Goal: Find specific fact: Find specific page/section

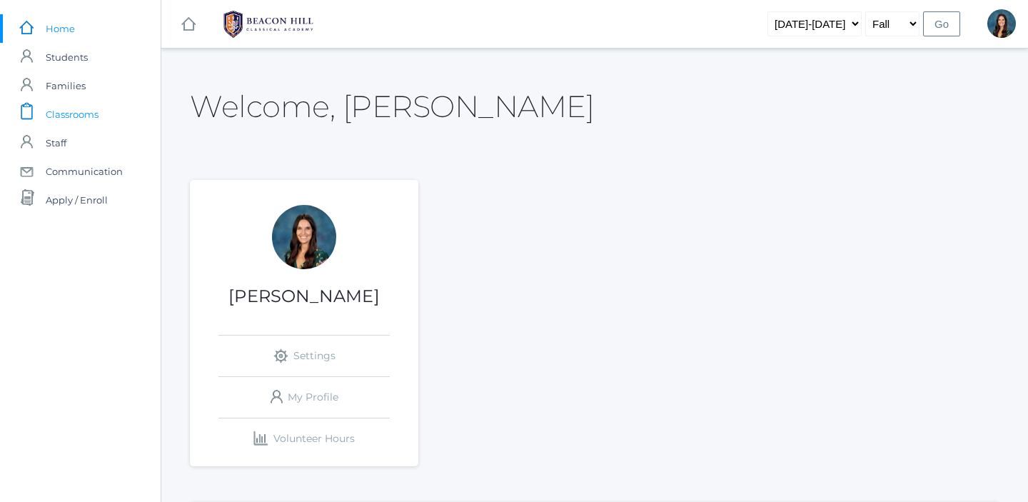
click at [99, 119] on link "icons/clipboard/plain Created with Sketch. Classrooms" at bounding box center [80, 114] width 161 height 29
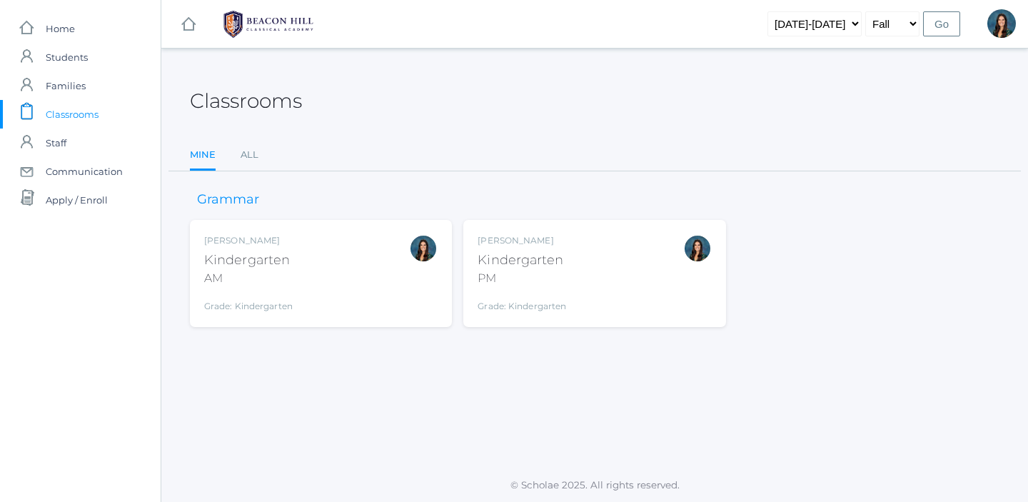
click at [268, 262] on div "Kindergarten" at bounding box center [248, 260] width 89 height 19
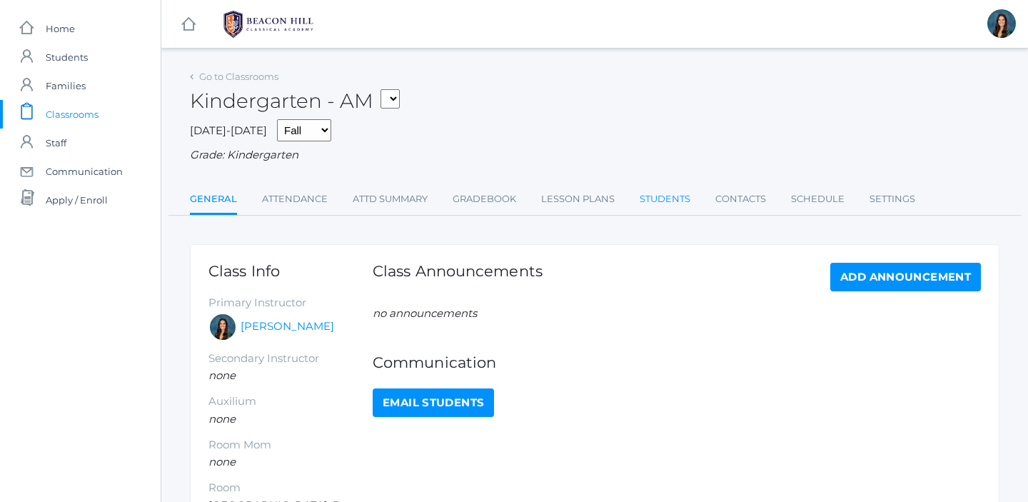
click at [657, 191] on link "Students" at bounding box center [665, 199] width 51 height 29
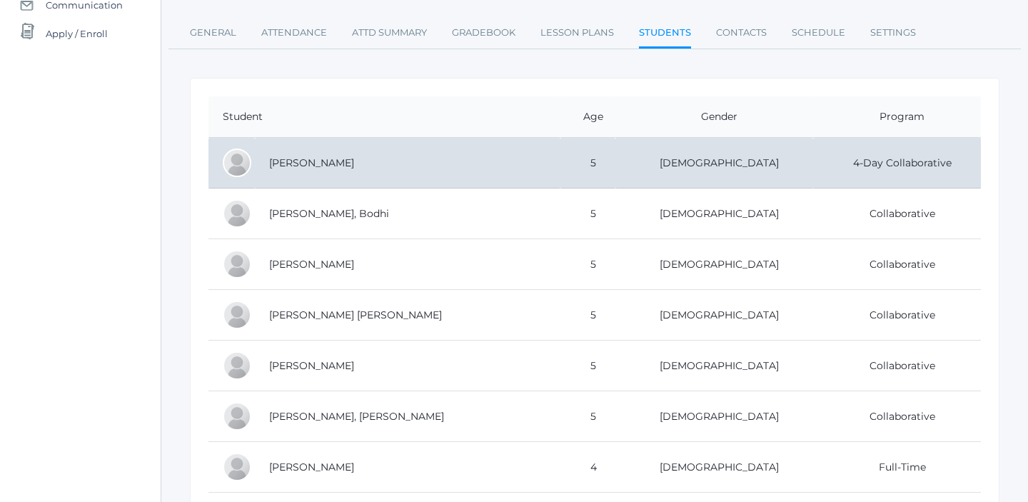
scroll to position [170, 0]
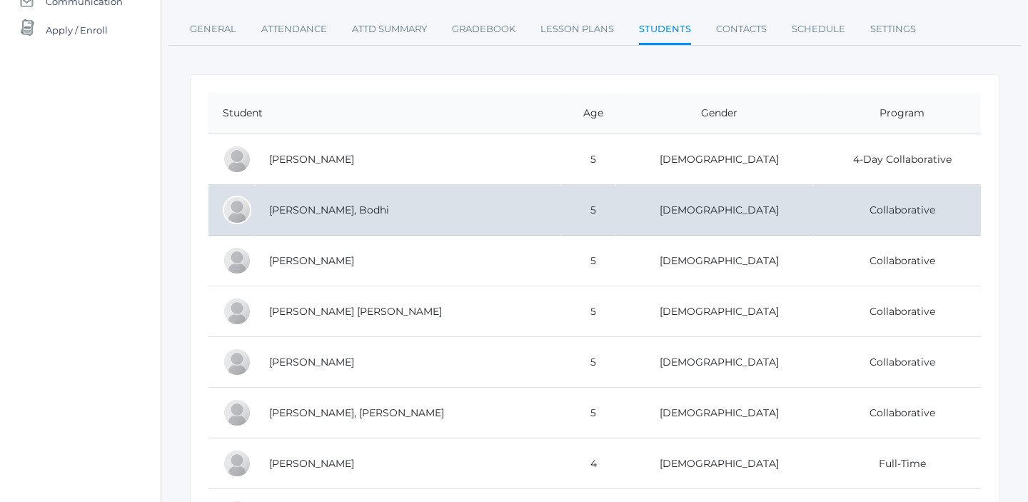
click at [399, 212] on td "[PERSON_NAME], Bodhi" at bounding box center [408, 210] width 306 height 51
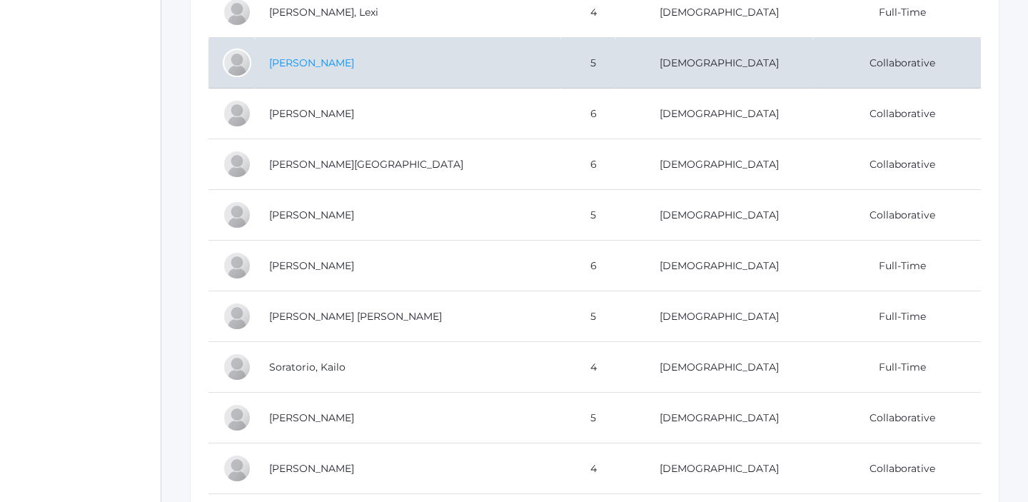
scroll to position [793, 0]
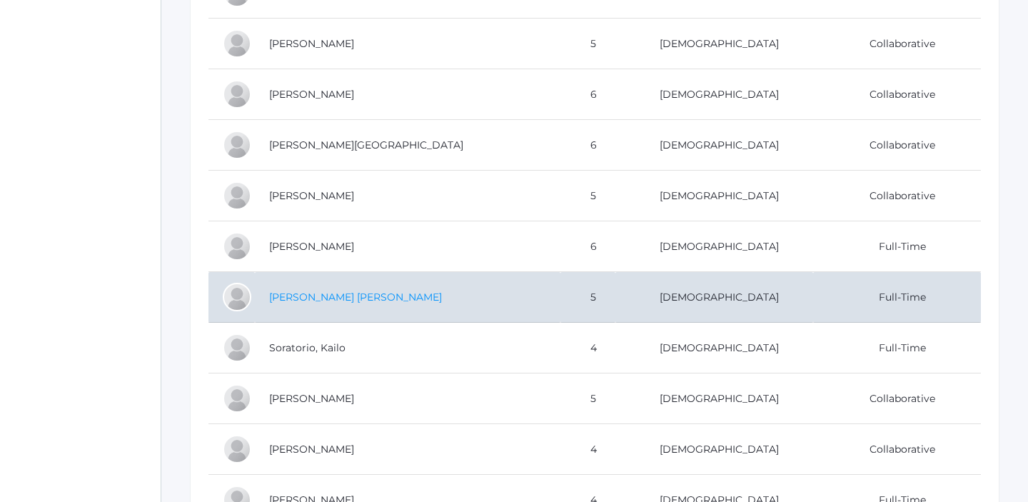
click at [318, 299] on link "[PERSON_NAME] [PERSON_NAME]" at bounding box center [355, 297] width 173 height 13
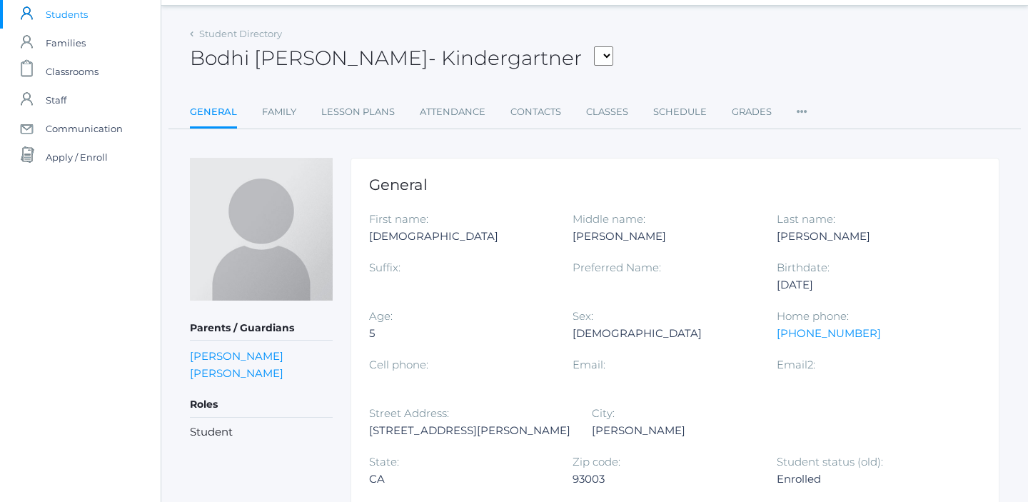
scroll to position [57, 0]
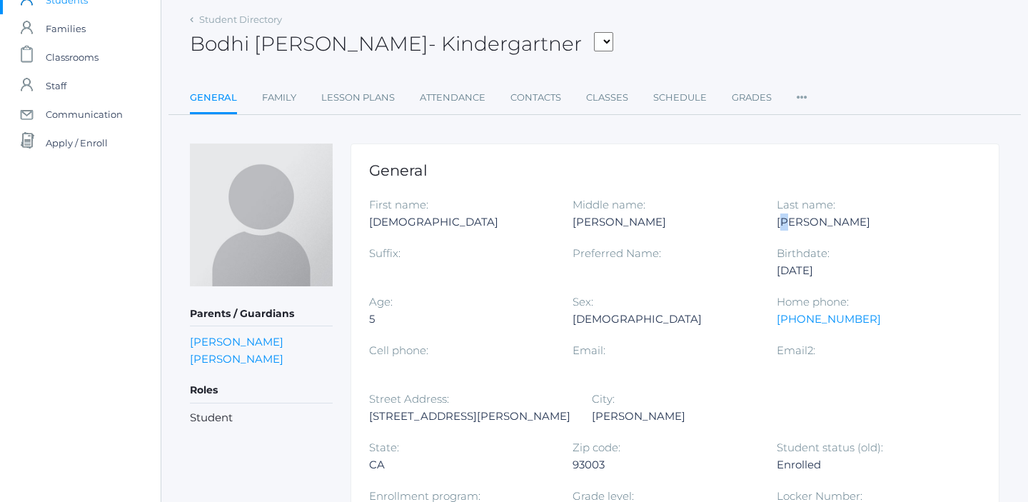
drag, startPoint x: 781, startPoint y: 221, endPoint x: 791, endPoint y: 221, distance: 10.0
click at [791, 221] on div "[PERSON_NAME]" at bounding box center [868, 222] width 182 height 17
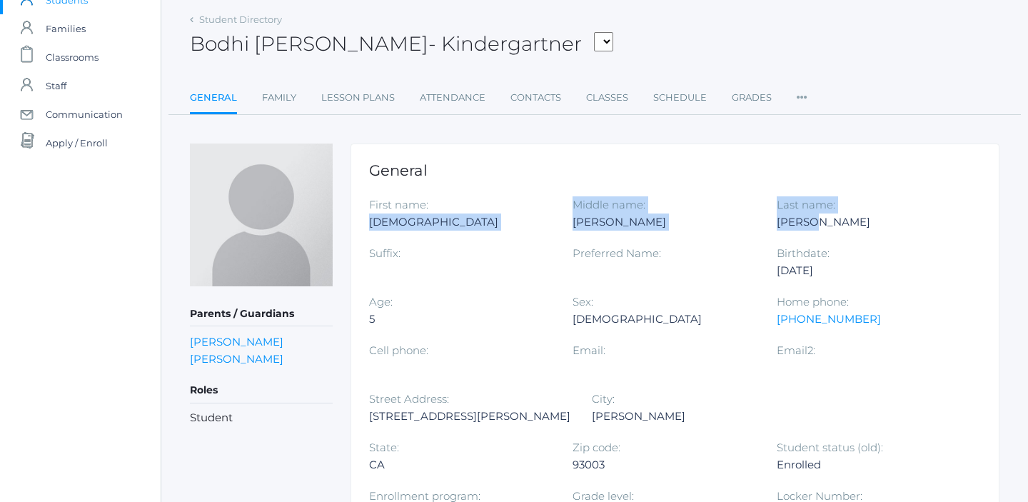
drag, startPoint x: 818, startPoint y: 219, endPoint x: 369, endPoint y: 223, distance: 449.3
click at [369, 223] on div "First name: [PERSON_NAME] Middle name: [PERSON_NAME] Last name: [PERSON_NAME] S…" at bounding box center [675, 390] width 612 height 389
copy div "Bodhi Middle name: [PERSON_NAME] Last name: [PERSON_NAME]"
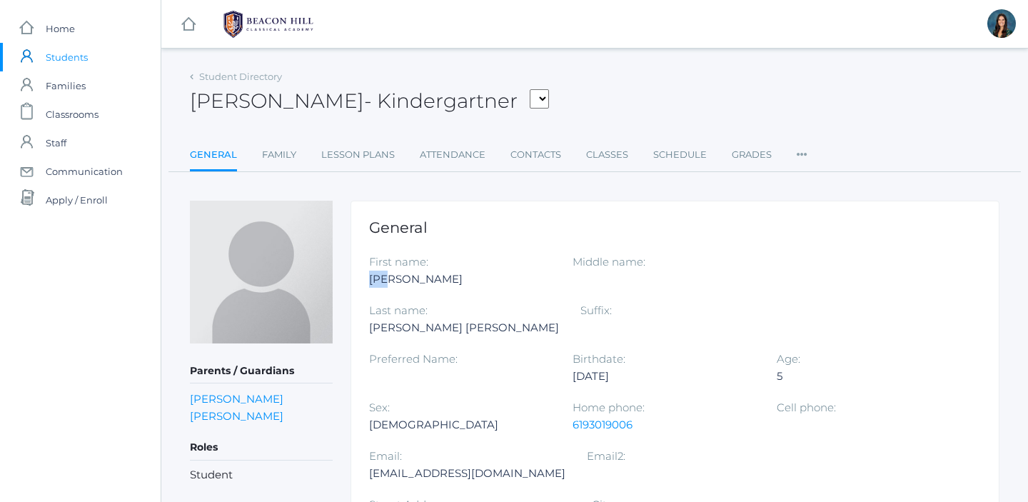
drag, startPoint x: 369, startPoint y: 279, endPoint x: 392, endPoint y: 281, distance: 23.0
click at [392, 281] on div "Ian" at bounding box center [460, 279] width 182 height 17
copy div "Ian"
click at [284, 155] on link "Family" at bounding box center [279, 155] width 34 height 29
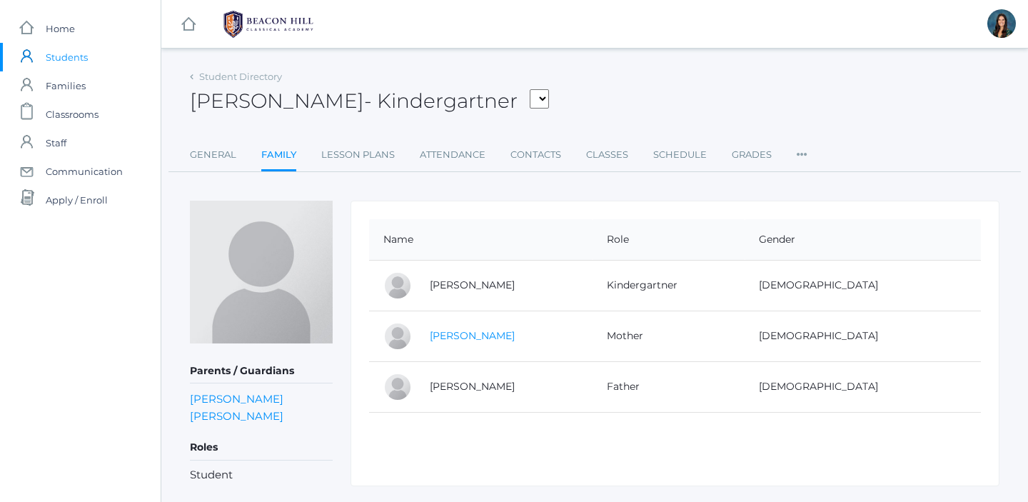
click at [473, 338] on link "Teresa Serafini Pozzi" at bounding box center [472, 335] width 85 height 13
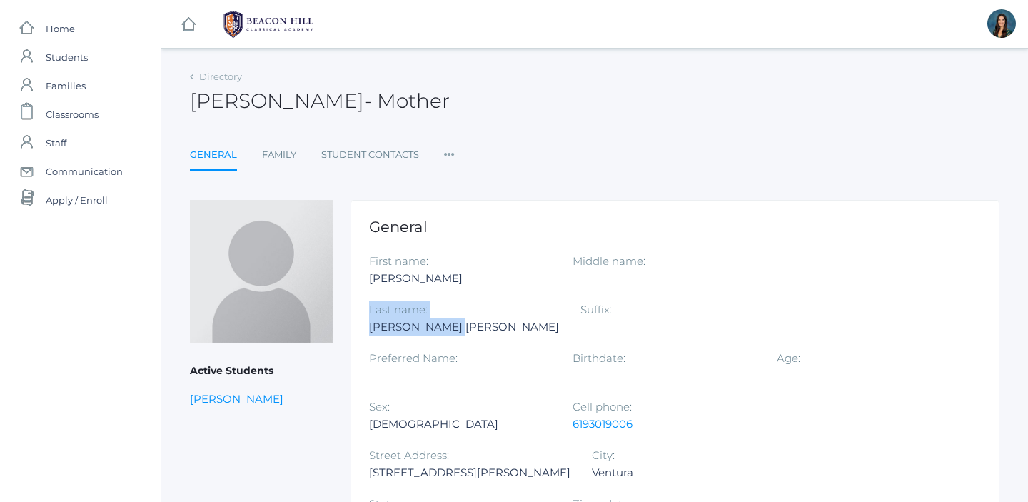
drag, startPoint x: 851, startPoint y: 279, endPoint x: 774, endPoint y: 280, distance: 77.1
click at [774, 280] on div "First name: Teresa Middle name: Last name: Serafini Pozzi Suffix: Preferred Nam…" at bounding box center [675, 423] width 612 height 340
click at [559, 319] on div "Serafini Pozzi" at bounding box center [464, 327] width 190 height 17
drag, startPoint x: 849, startPoint y: 278, endPoint x: 364, endPoint y: 281, distance: 485.7
click at [363, 281] on div "General First name: Teresa Middle name: Last name: Serafini Pozzi Suffix: Prefe…" at bounding box center [675, 405] width 649 height 411
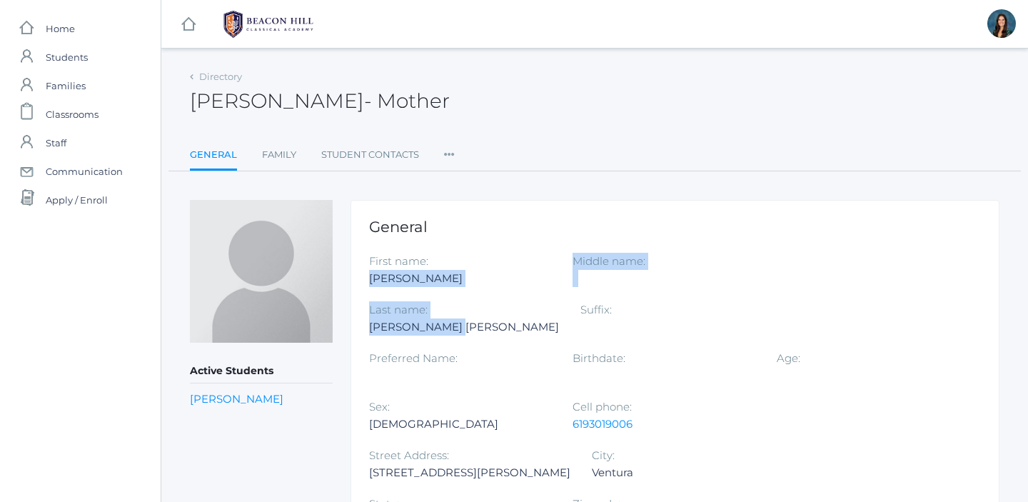
copy div "Teresa Middle name: Last name: Serafini Pozzi"
click at [109, 111] on link "icons/clipboard/plain Created with Sketch. Classrooms" at bounding box center [80, 114] width 161 height 29
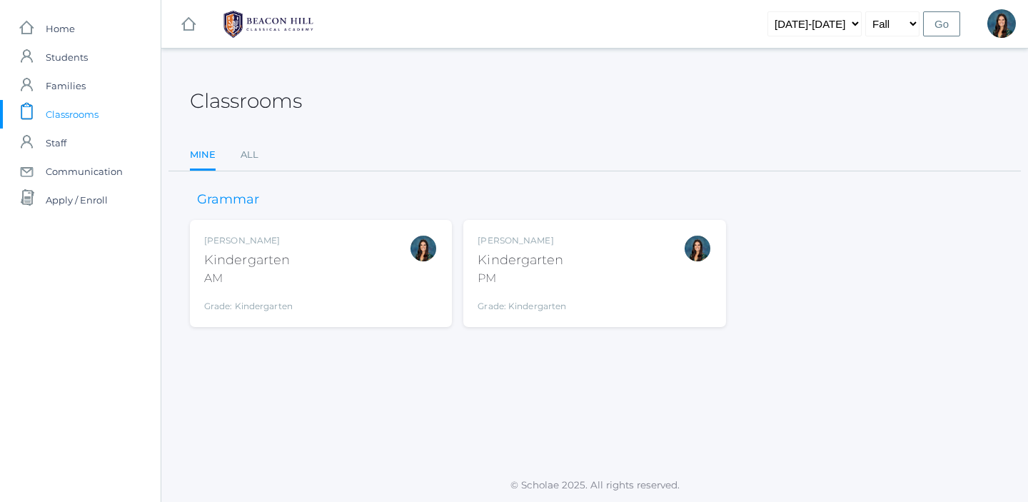
click at [522, 267] on div "Kindergarten" at bounding box center [522, 260] width 89 height 19
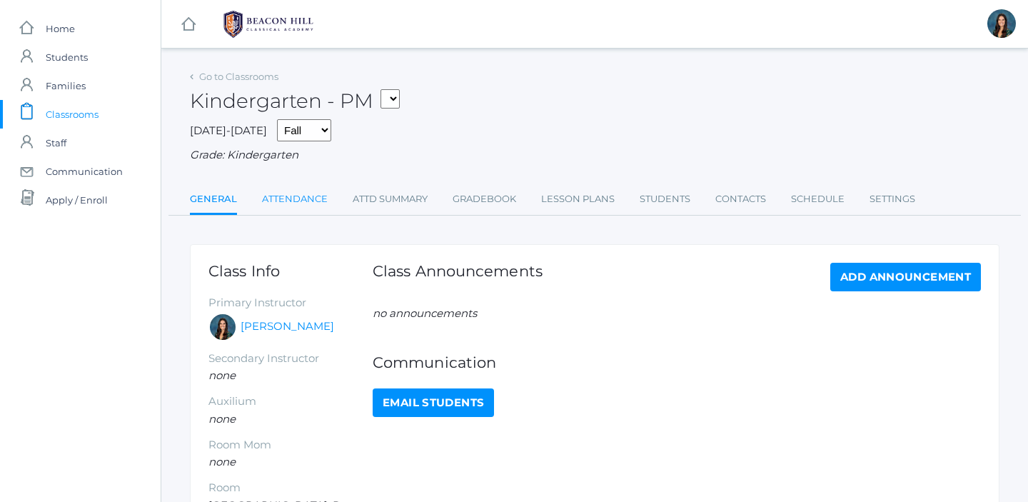
click at [283, 198] on link "Attendance" at bounding box center [295, 199] width 66 height 29
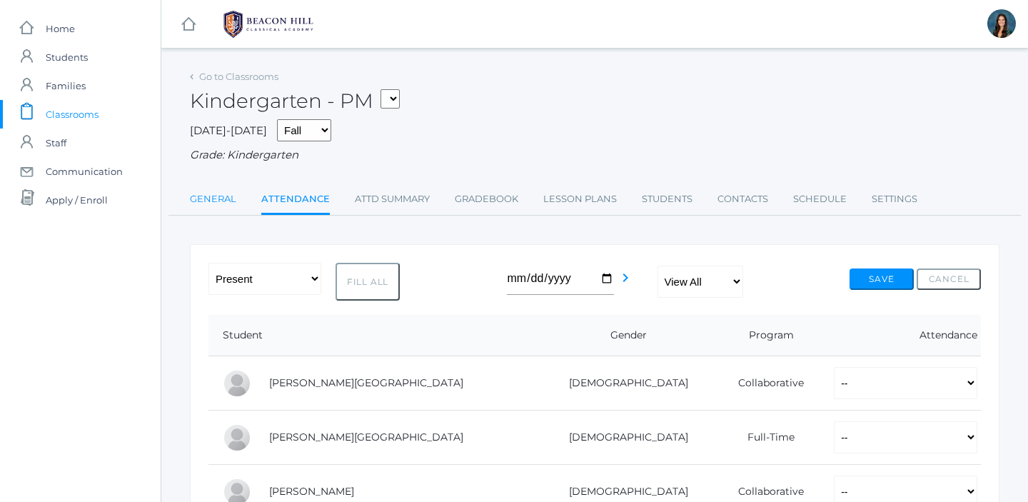
click at [213, 199] on link "General" at bounding box center [213, 199] width 46 height 29
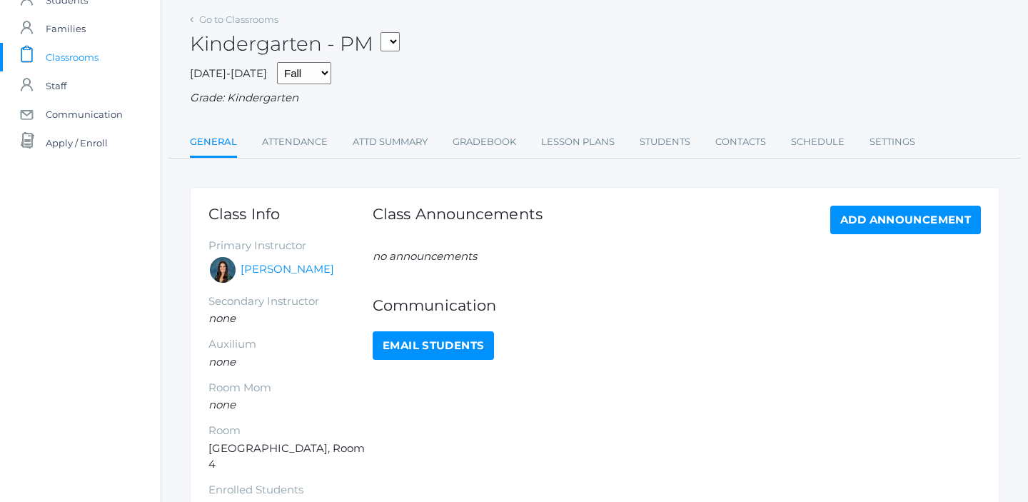
scroll to position [56, 0]
click at [651, 144] on link "Students" at bounding box center [665, 143] width 51 height 29
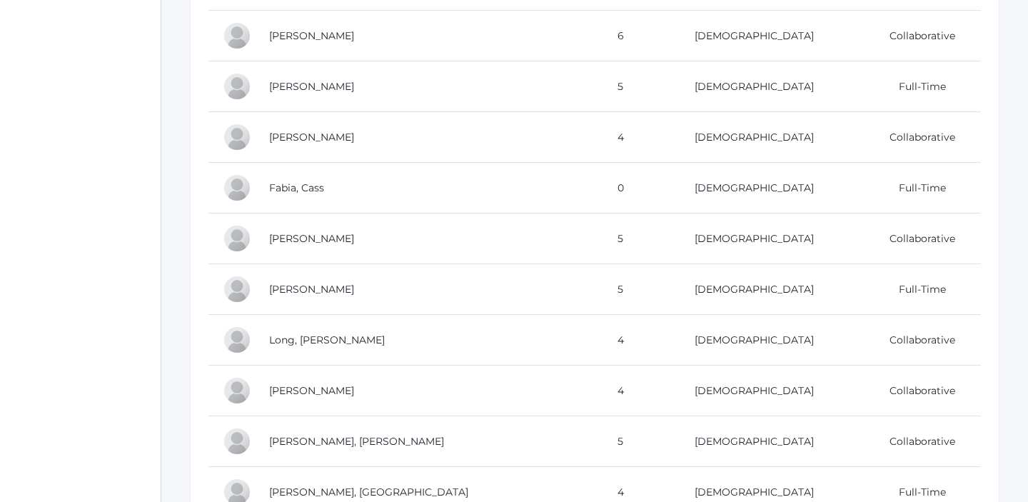
scroll to position [541, 0]
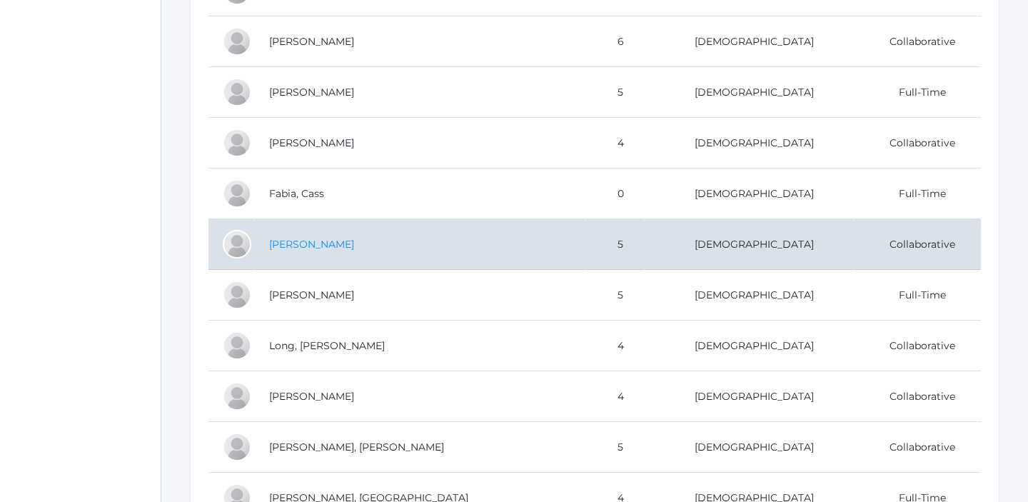
click at [344, 244] on link "[PERSON_NAME]" at bounding box center [311, 244] width 85 height 13
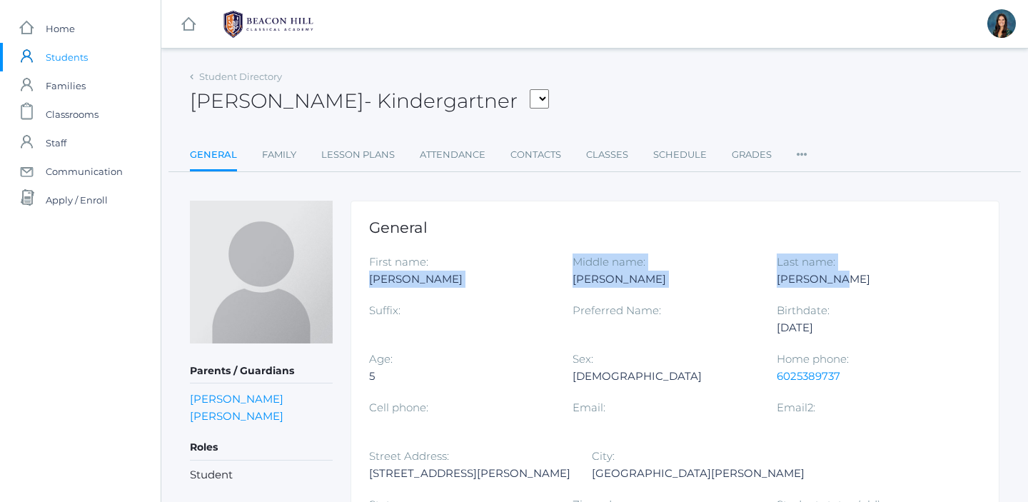
drag, startPoint x: 368, startPoint y: 276, endPoint x: 844, endPoint y: 272, distance: 476.4
click at [844, 272] on div "General First name: [PERSON_NAME] Middle name: [PERSON_NAME] Last name: [PERSON…" at bounding box center [675, 431] width 649 height 460
copy div "[PERSON_NAME] Middle name: [PERSON_NAME] Last name: [PERSON_NAME]"
